Goal: Task Accomplishment & Management: Use online tool/utility

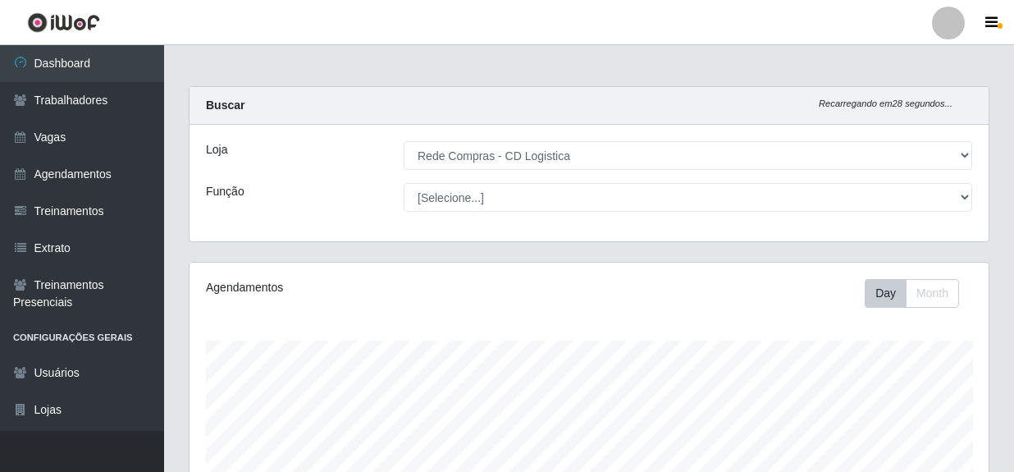
select select "429"
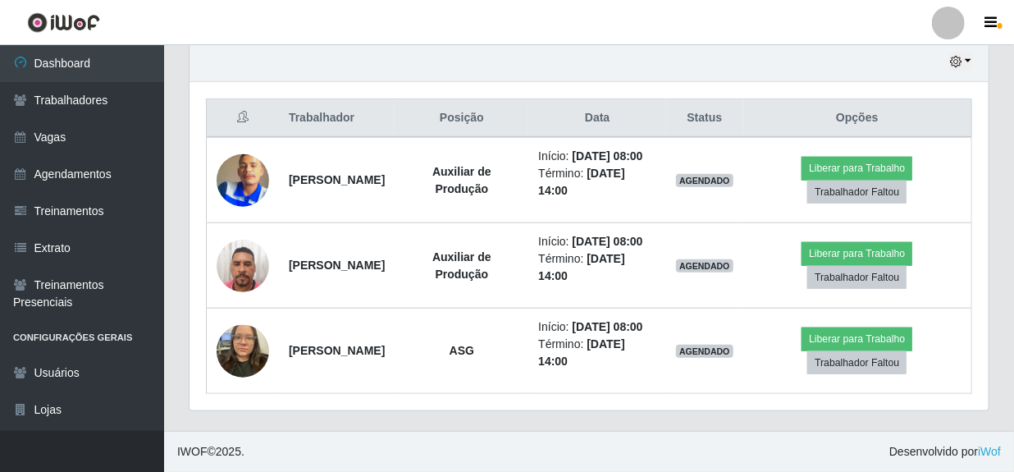
scroll to position [340, 799]
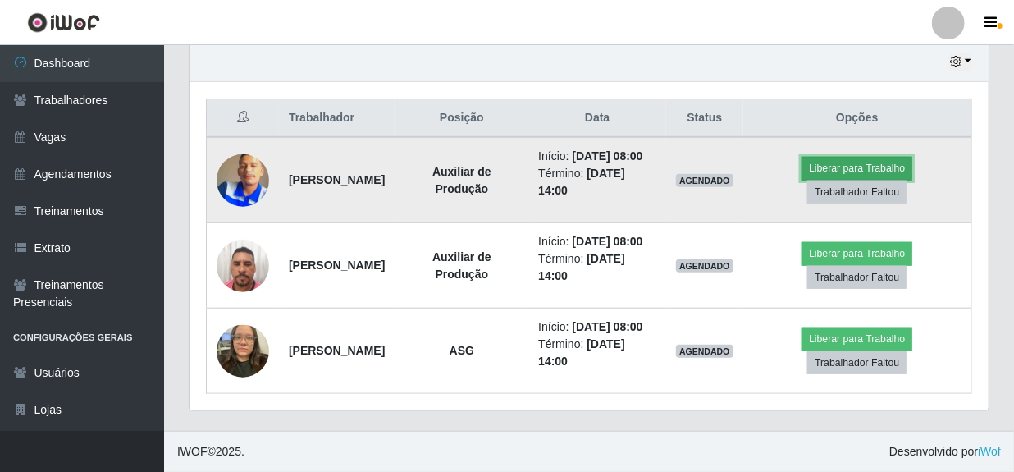
drag, startPoint x: 0, startPoint y: 0, endPoint x: 856, endPoint y: 163, distance: 871.7
click at [856, 163] on button "Liberar para Trabalho" at bounding box center [856, 168] width 111 height 23
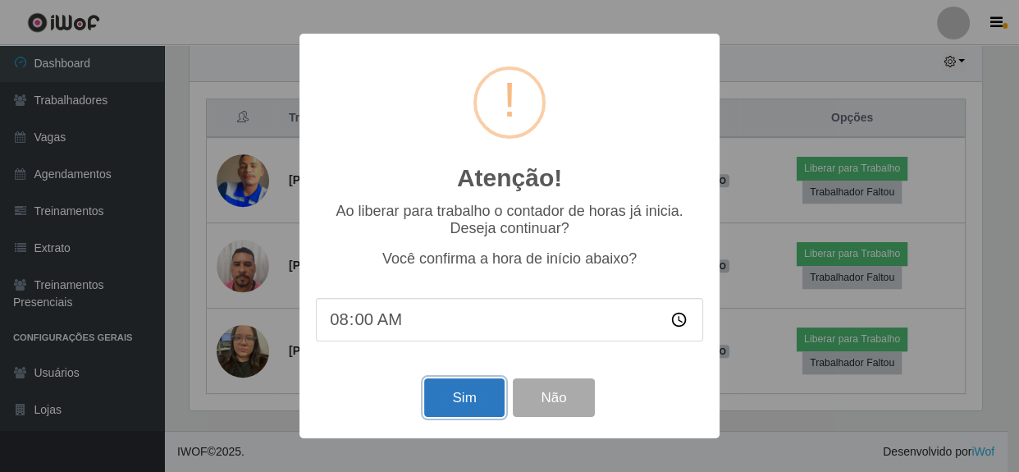
click at [492, 395] on button "Sim" at bounding box center [464, 397] width 80 height 39
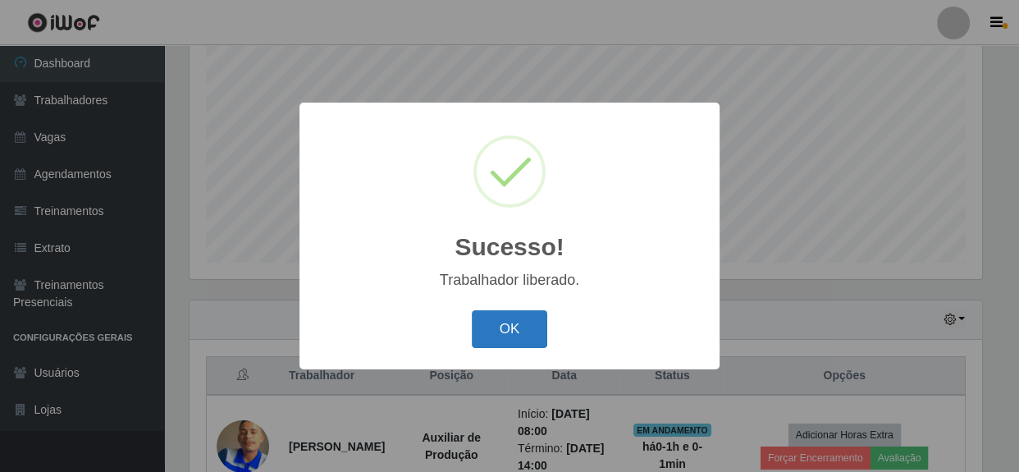
click at [494, 336] on button "OK" at bounding box center [510, 329] width 76 height 39
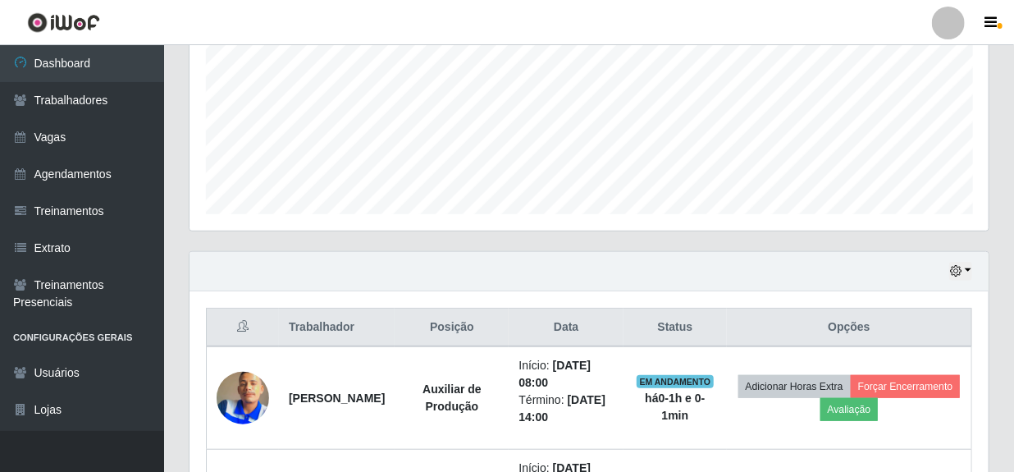
scroll to position [473, 0]
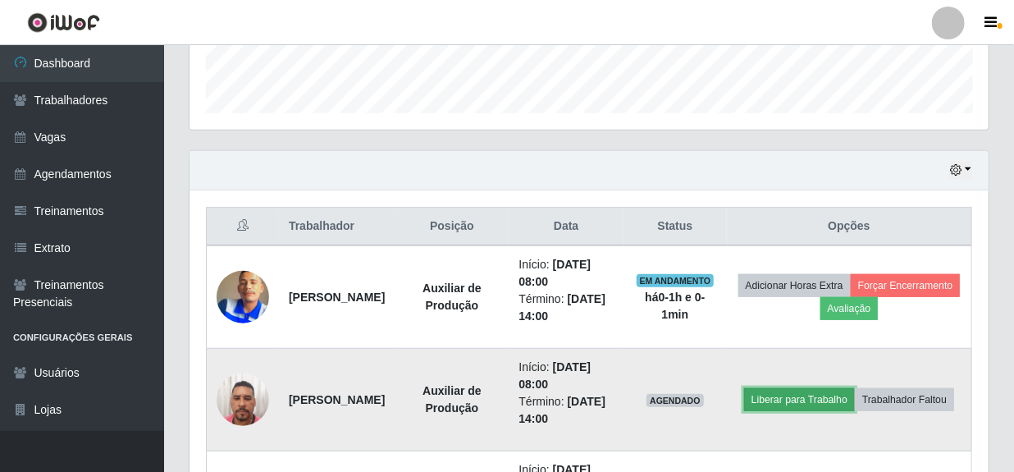
click at [853, 388] on button "Liberar para Trabalho" at bounding box center [799, 399] width 111 height 23
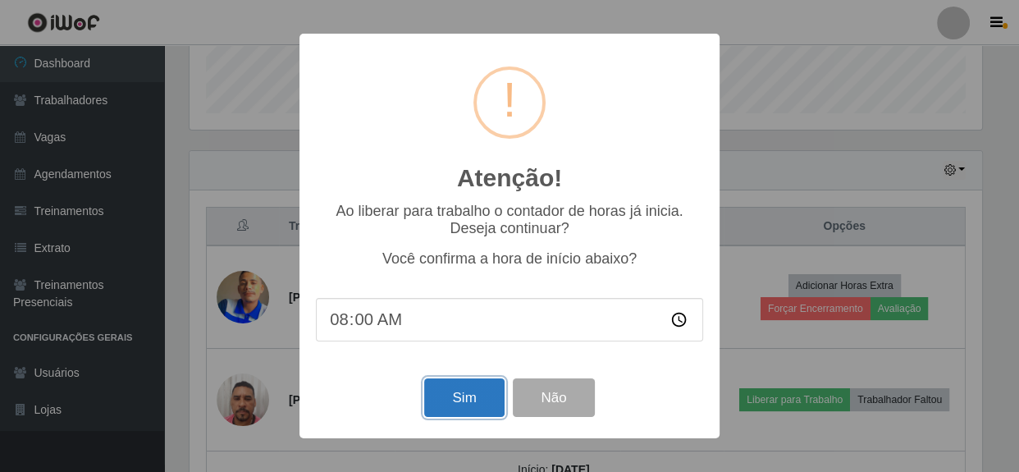
click at [475, 393] on button "Sim" at bounding box center [464, 397] width 80 height 39
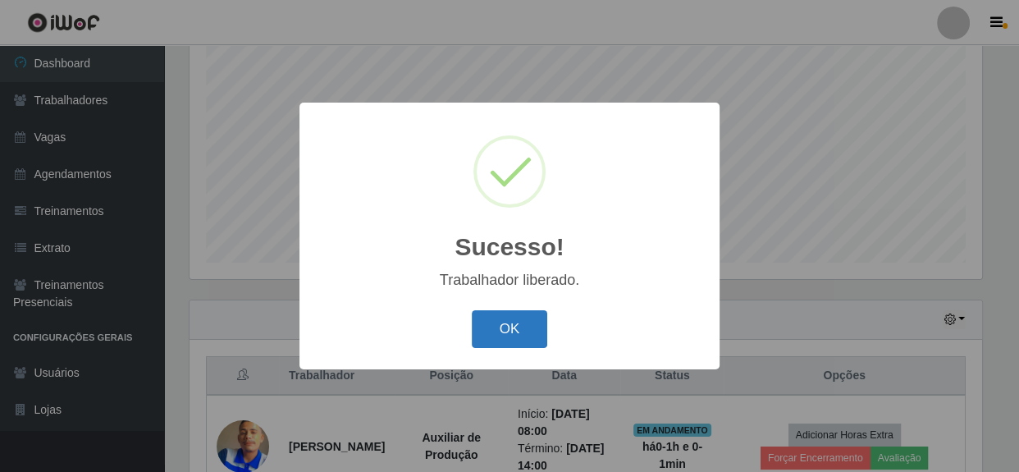
click at [493, 337] on button "OK" at bounding box center [510, 329] width 76 height 39
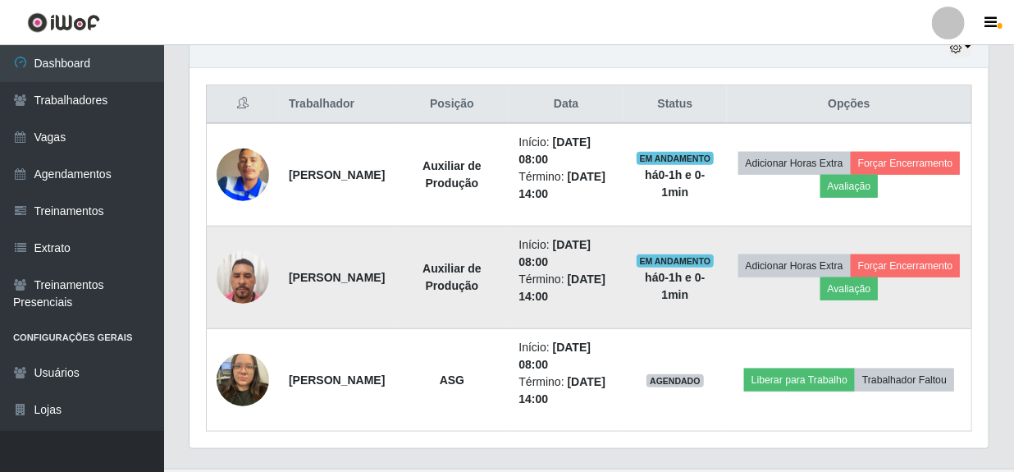
scroll to position [623, 0]
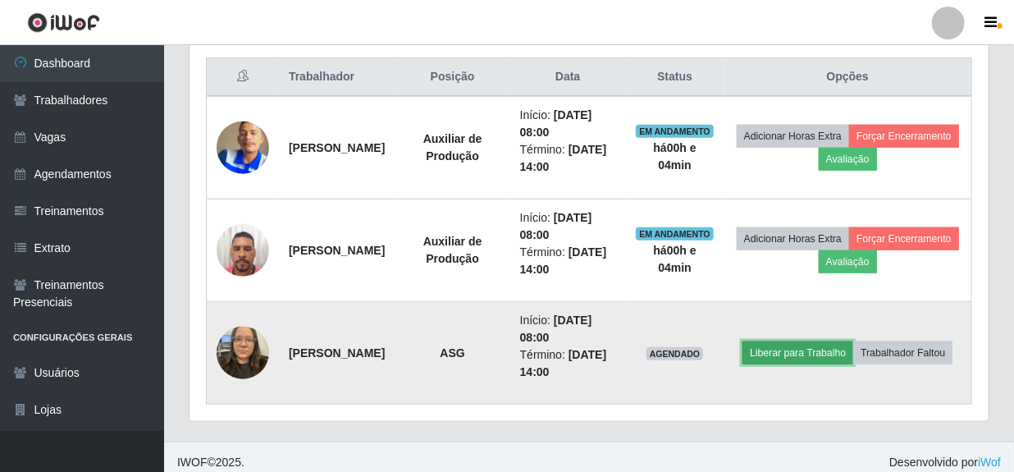
click at [853, 341] on button "Liberar para Trabalho" at bounding box center [797, 352] width 111 height 23
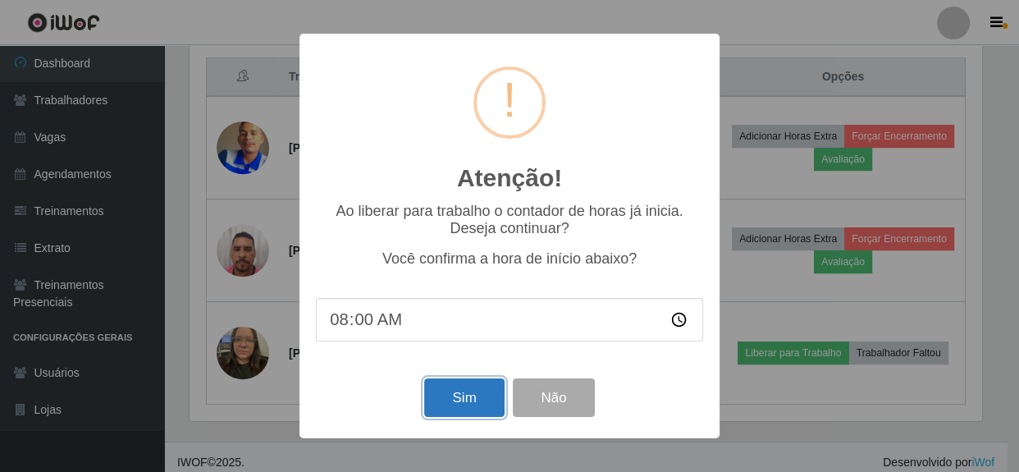
click at [472, 403] on button "Sim" at bounding box center [464, 397] width 80 height 39
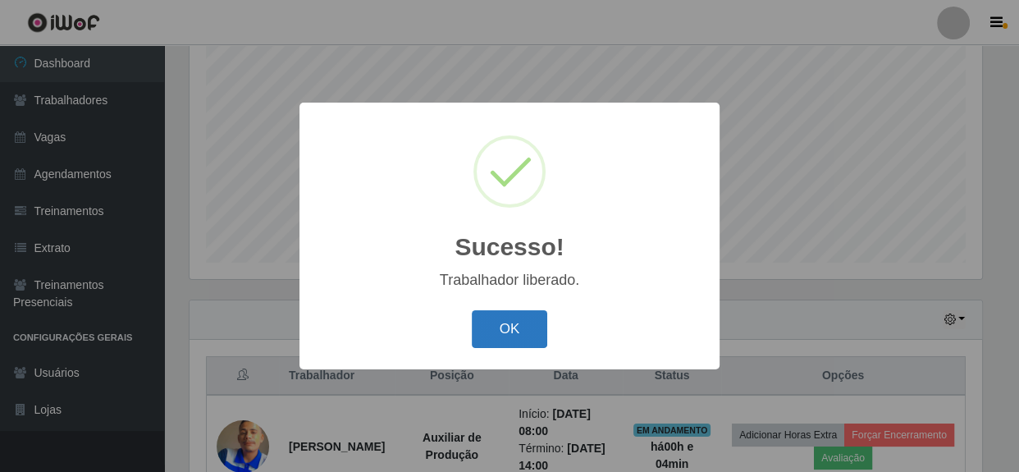
click at [513, 334] on button "OK" at bounding box center [510, 329] width 76 height 39
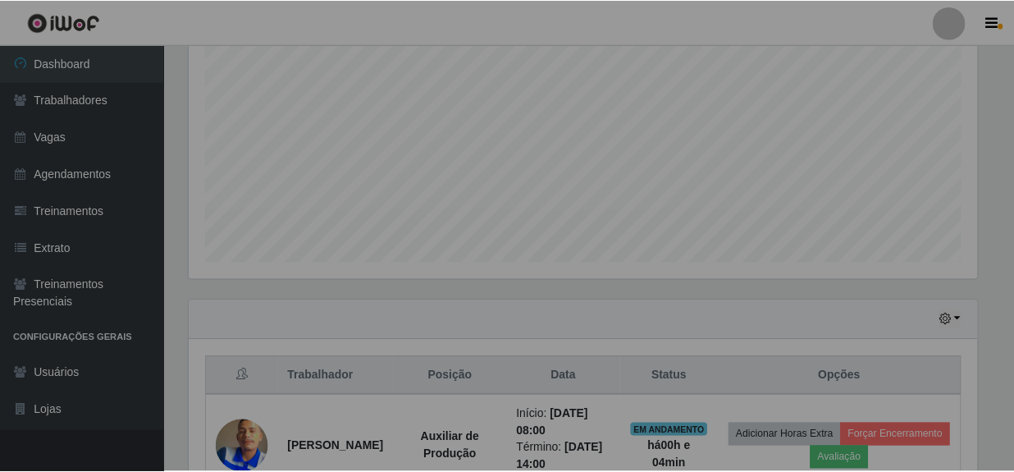
scroll to position [340, 799]
